Goal: Information Seeking & Learning: Learn about a topic

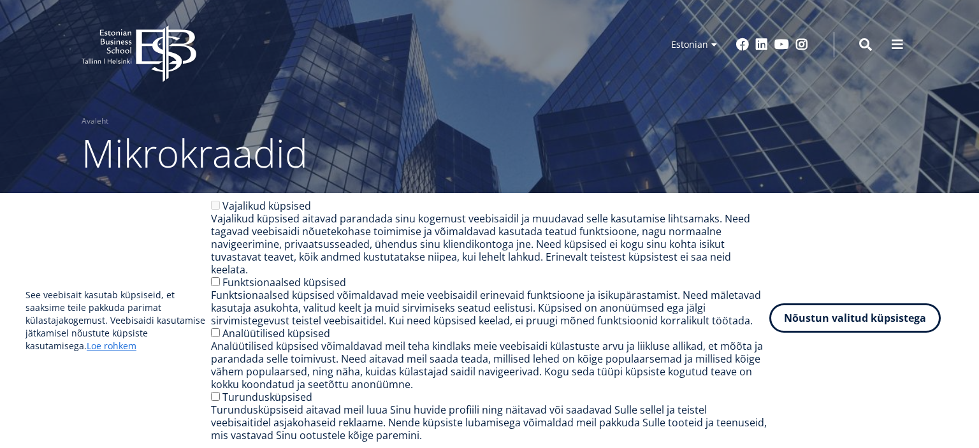
click at [832, 322] on button "Nõustun valitud küpsistega" at bounding box center [854, 317] width 171 height 29
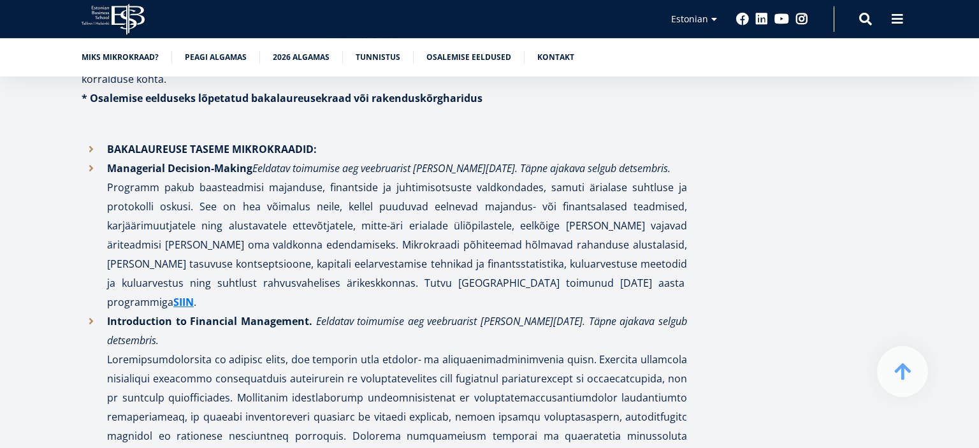
scroll to position [1881, 0]
drag, startPoint x: 343, startPoint y: 130, endPoint x: 475, endPoint y: 133, distance: 132.6
click at [475, 161] on em "Eeldatav toimumise aeg veebruarist [PERSON_NAME][DATE]. Täpne ajakava selgub de…" at bounding box center [461, 168] width 418 height 14
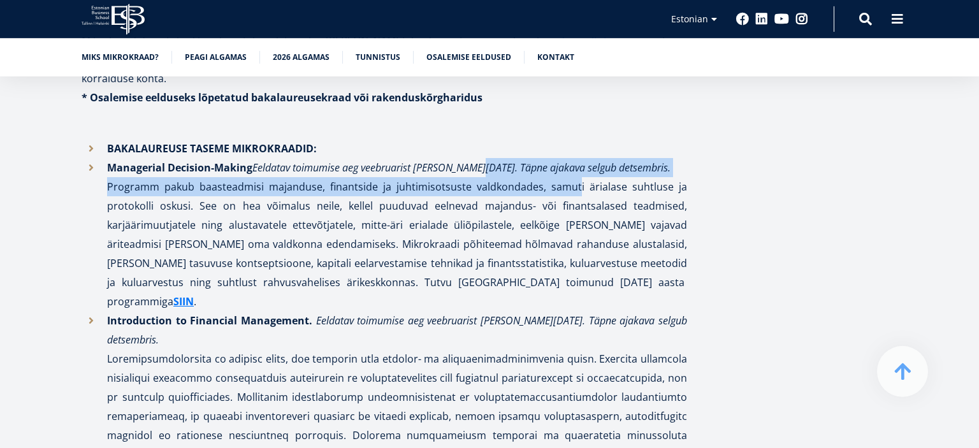
drag, startPoint x: 475, startPoint y: 133, endPoint x: 567, endPoint y: 140, distance: 91.4
click at [567, 158] on li "Managerial Decision-Making Eeldatav toimumise aeg veebruarist [PERSON_NAME][DAT…" at bounding box center [384, 234] width 605 height 153
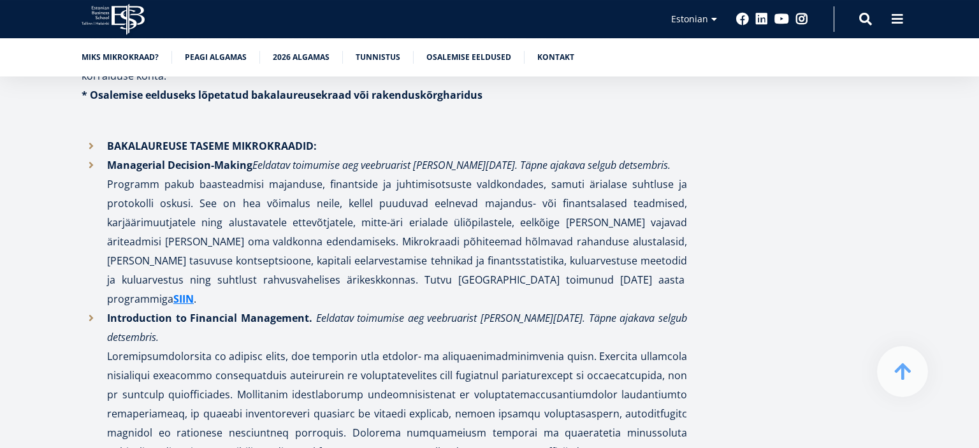
scroll to position [1884, 0]
click at [194, 292] on strong "SIIN" at bounding box center [183, 299] width 20 height 14
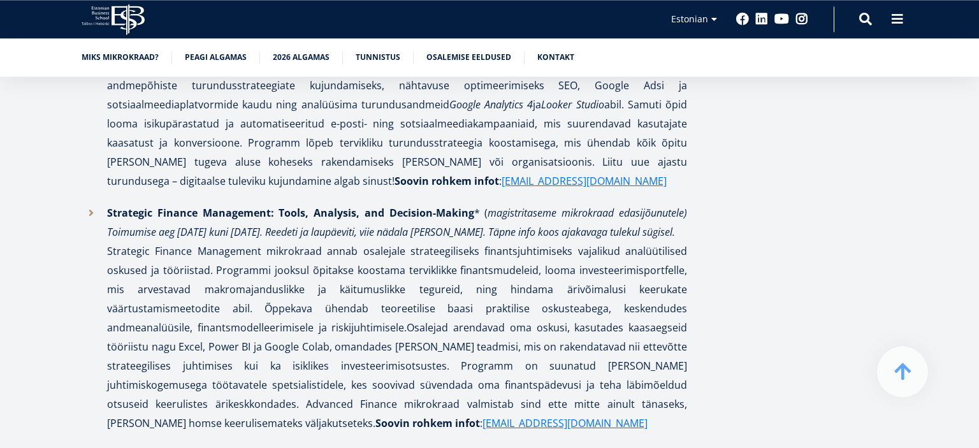
scroll to position [2673, 0]
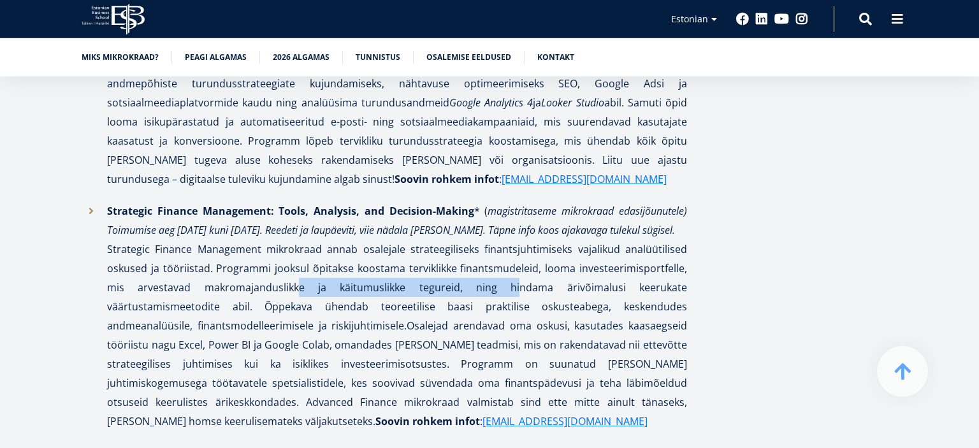
drag, startPoint x: 286, startPoint y: 168, endPoint x: 506, endPoint y: 165, distance: 219.9
click at [506, 201] on p "Strategic Finance Management: Tools, Analysis, and Decision-Making * ( magistri…" at bounding box center [397, 315] width 580 height 229
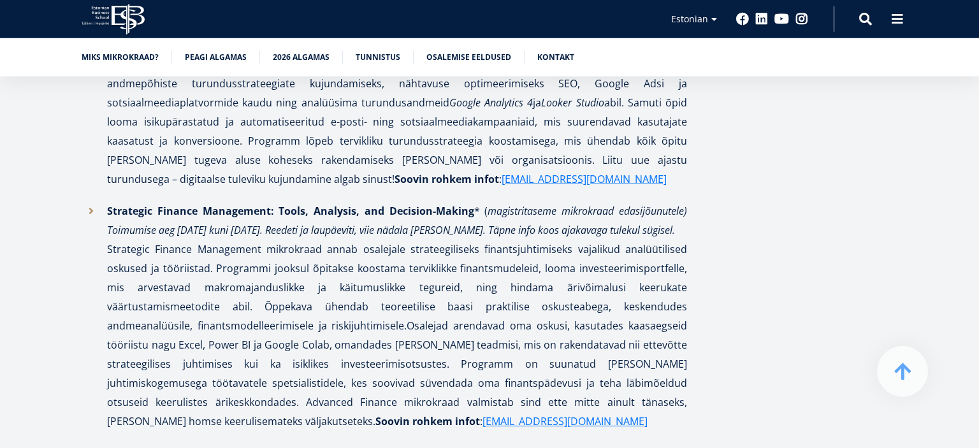
click at [506, 201] on p "Strategic Finance Management: Tools, Analysis, and Decision-Making * ( magistri…" at bounding box center [397, 315] width 580 height 229
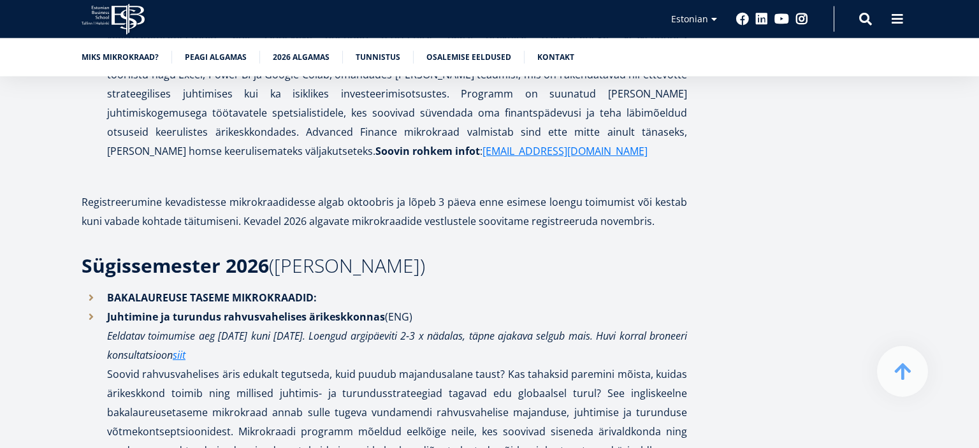
click at [484, 307] on li "Juhtimine ja turundus rahvusvahelises ärikeskkonnas (ENG) Eeldatav toimumise ae…" at bounding box center [384, 393] width 605 height 172
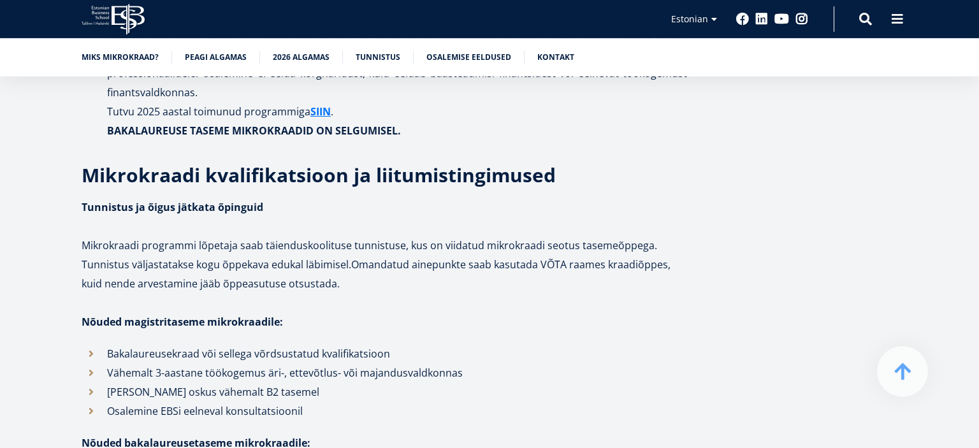
scroll to position [3867, 0]
